Goal: Task Accomplishment & Management: Complete application form

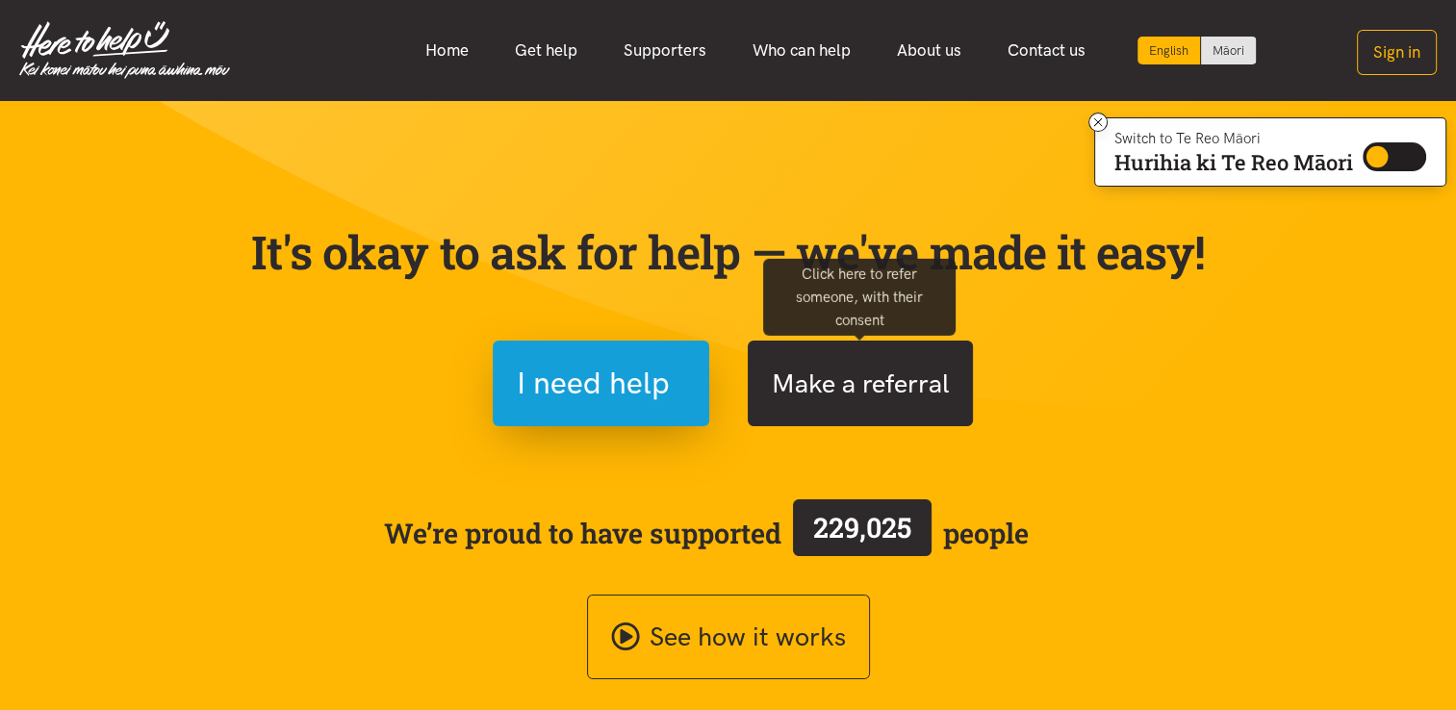
click at [811, 376] on button "Make a referral" at bounding box center [860, 384] width 225 height 86
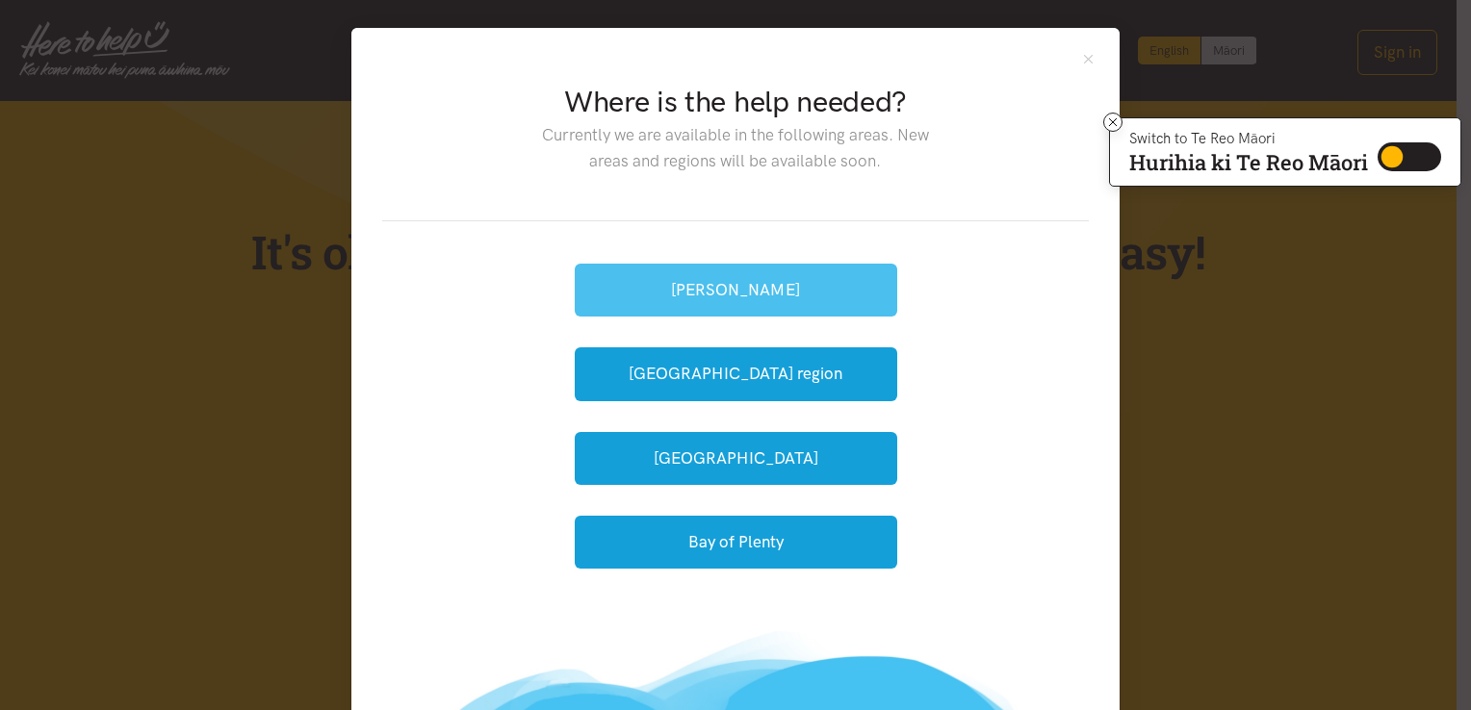
click at [807, 295] on button "[PERSON_NAME]" at bounding box center [736, 290] width 322 height 53
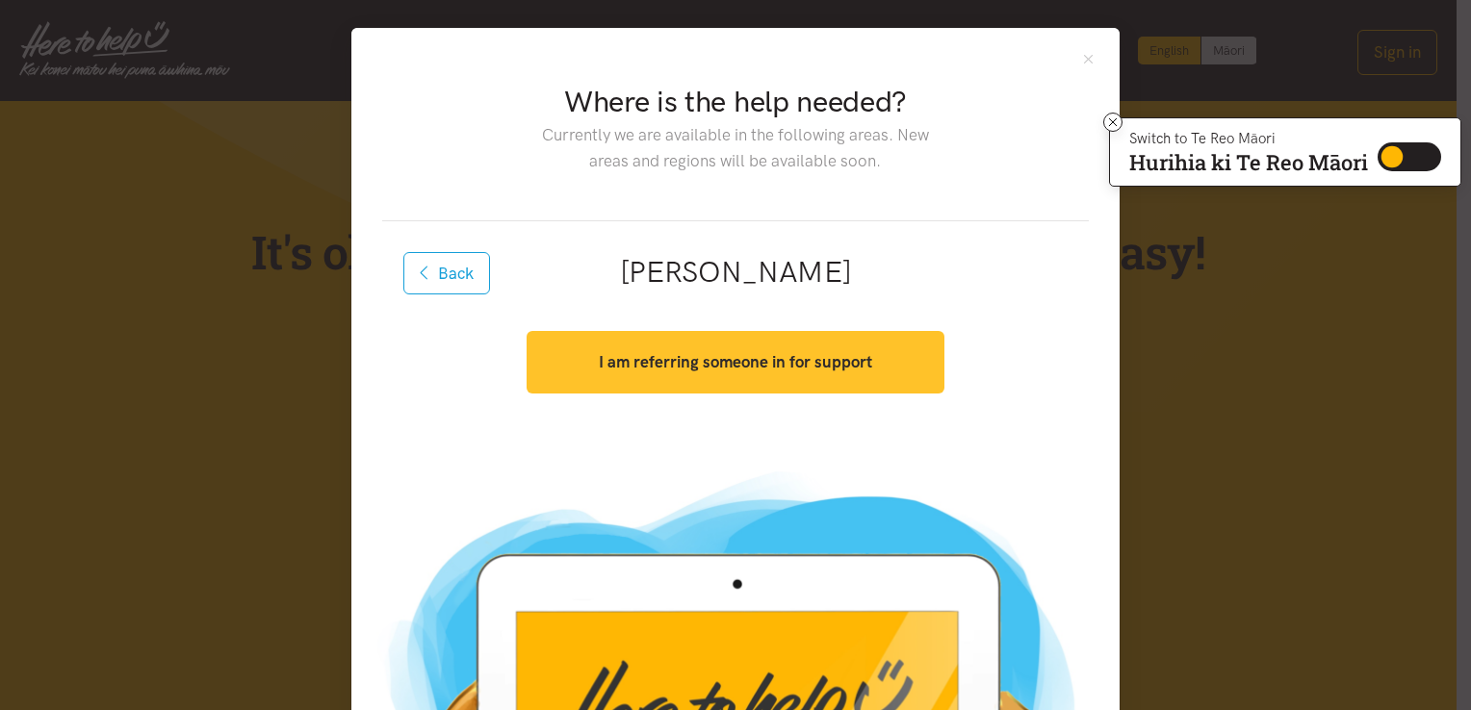
click at [784, 368] on strong "I am referring someone in for support" at bounding box center [735, 361] width 273 height 19
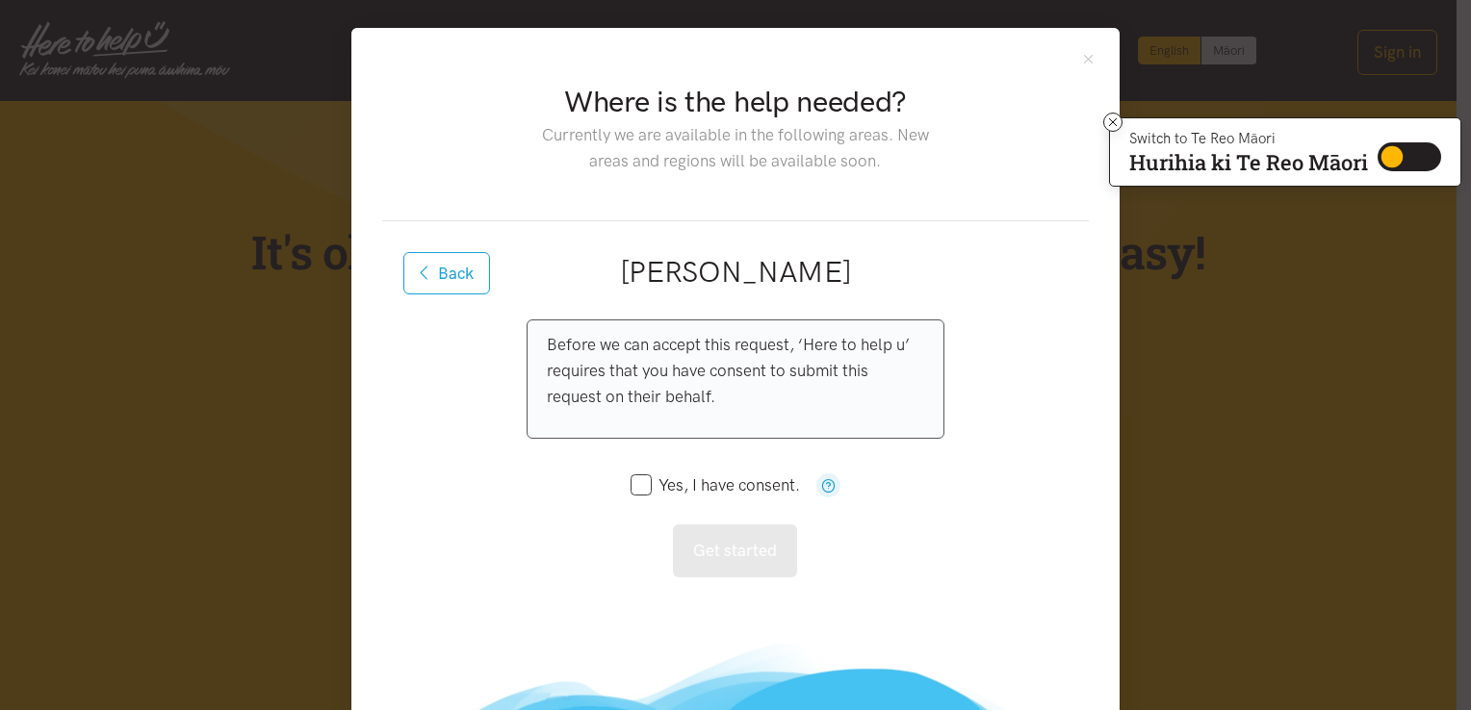
click at [642, 486] on input "Yes, I have consent." at bounding box center [715, 485] width 169 height 16
checkbox input "true"
click at [713, 550] on button "Get started" at bounding box center [735, 551] width 124 height 53
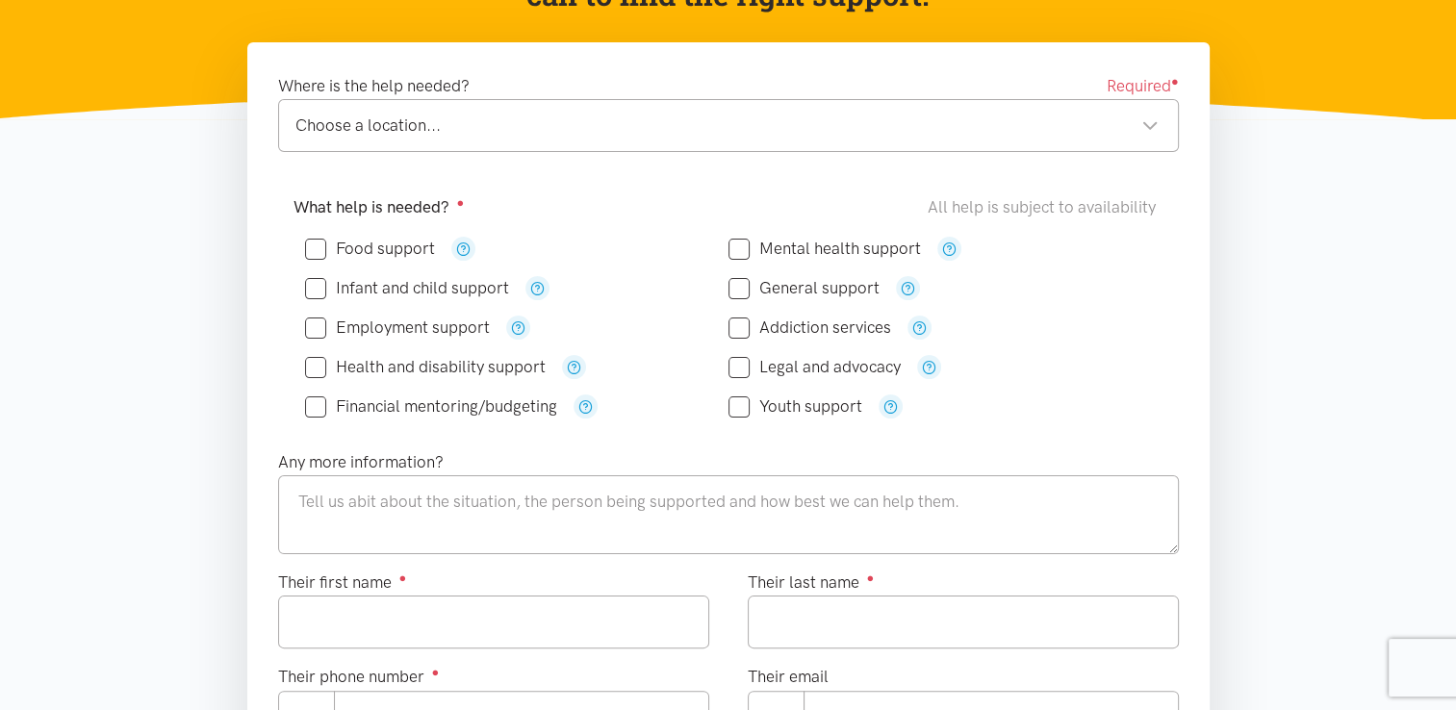
scroll to position [289, 0]
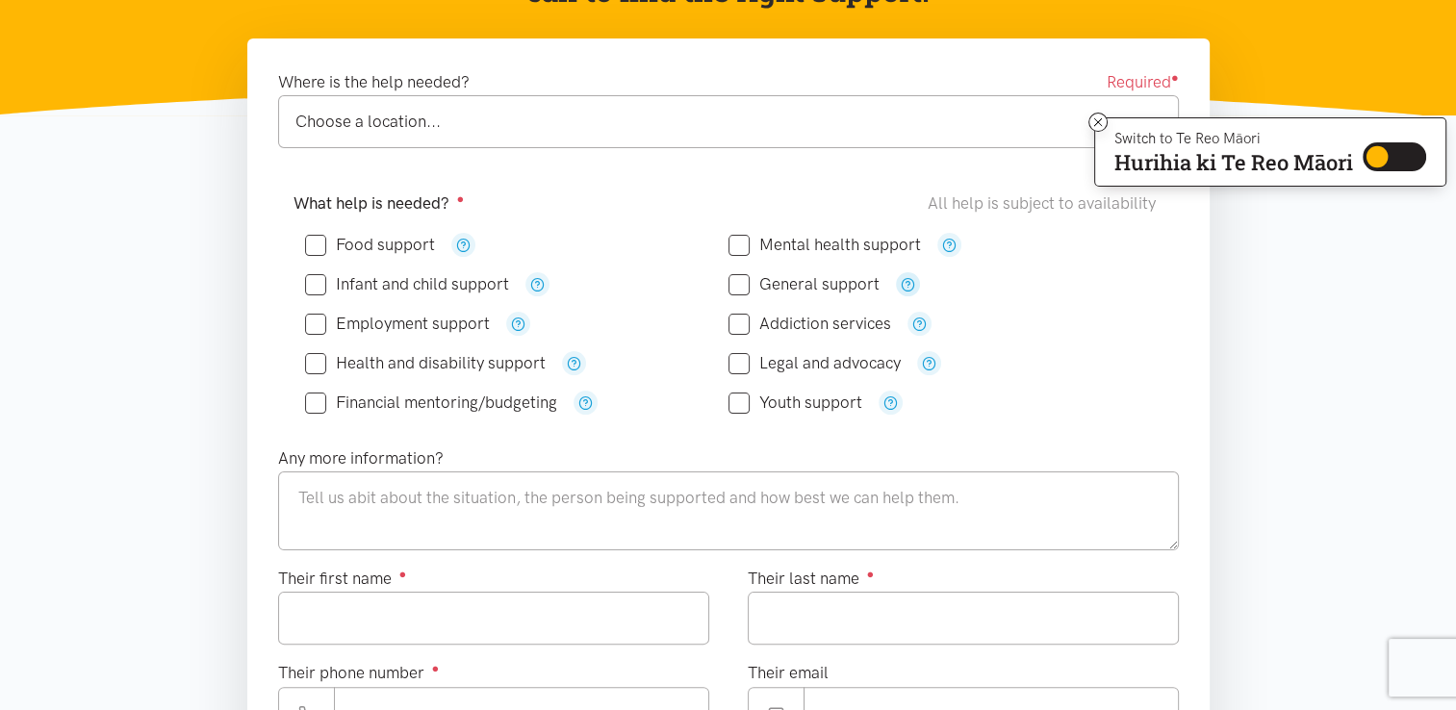
click at [907, 283] on icon "button" at bounding box center [908, 284] width 14 height 14
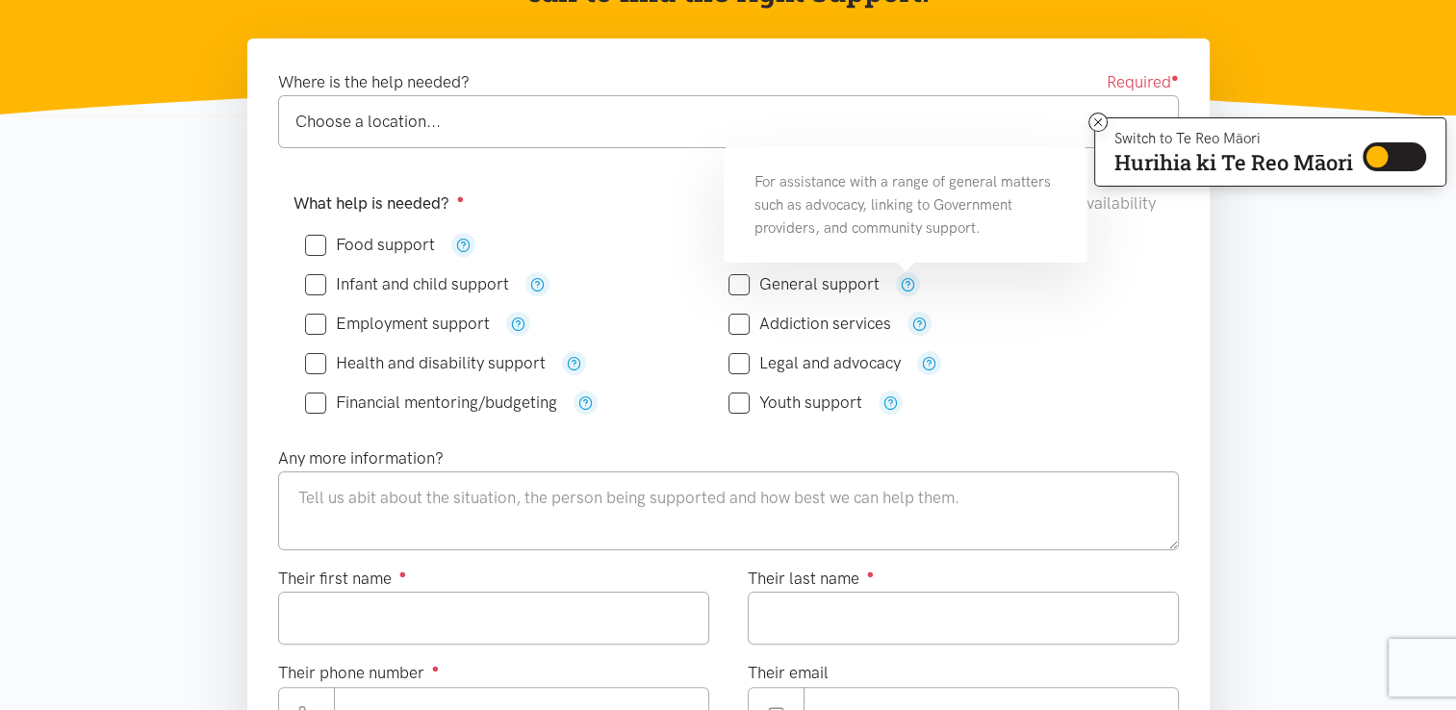
click at [953, 272] on div "General support" at bounding box center [941, 284] width 424 height 24
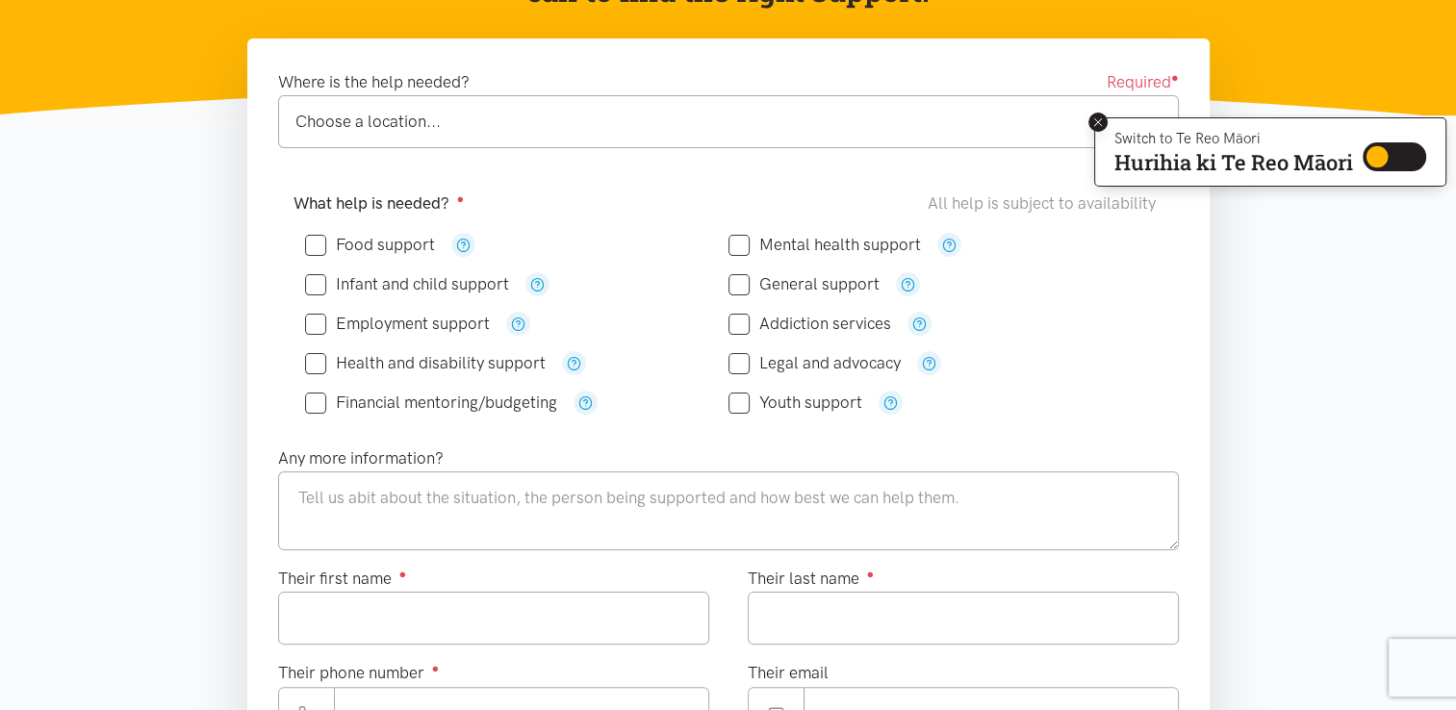
click at [1092, 117] on icon at bounding box center [1099, 123] width 14 height 14
